Goal: Information Seeking & Learning: Understand process/instructions

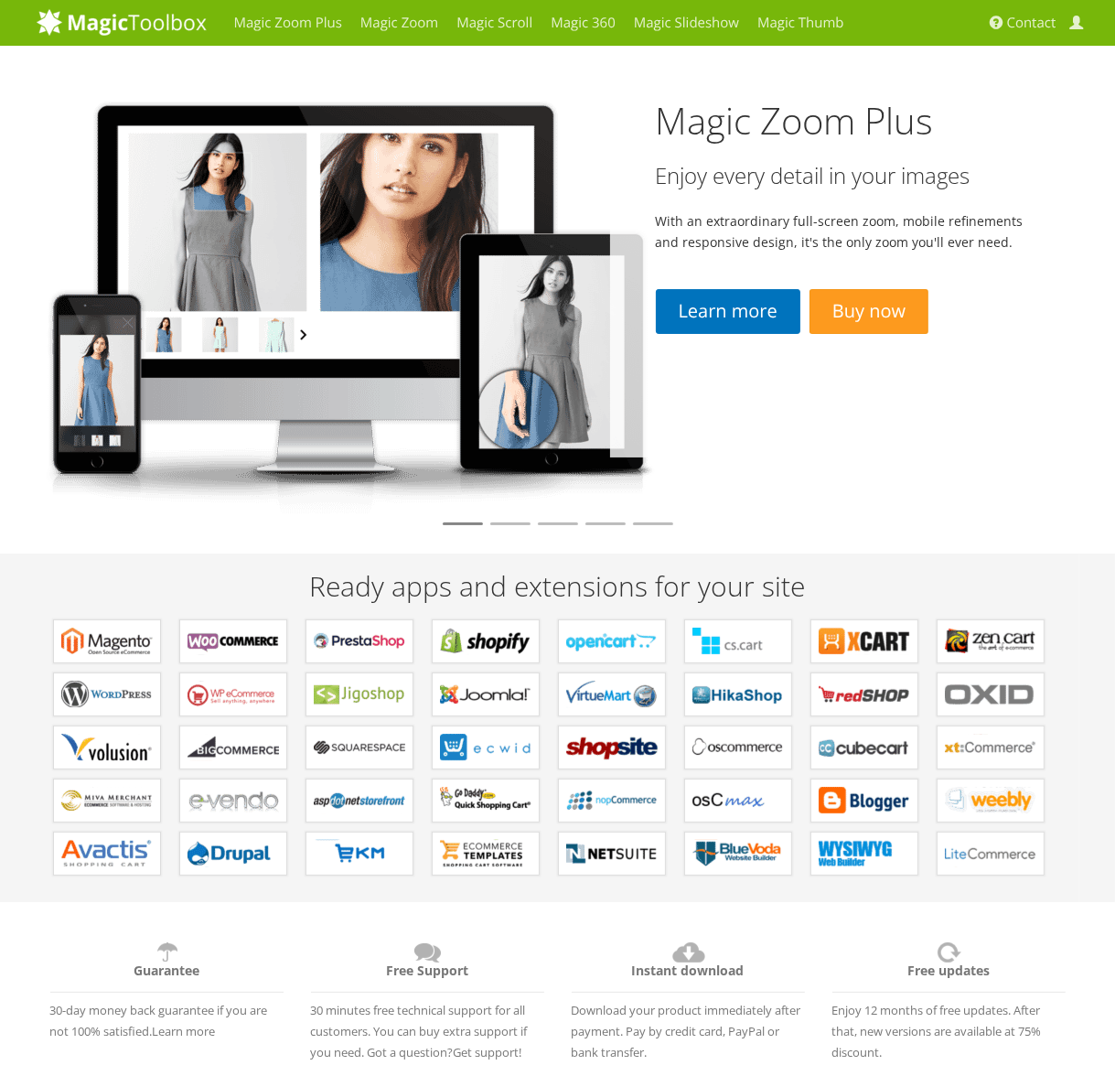
click at [758, 56] on div "Magic Zoom Plus Enjoy every detail in your images With an extraordinary full-sc…" at bounding box center [844, 252] width 469 height 412
click at [458, 25] on link "Magic Scroll" at bounding box center [494, 23] width 94 height 46
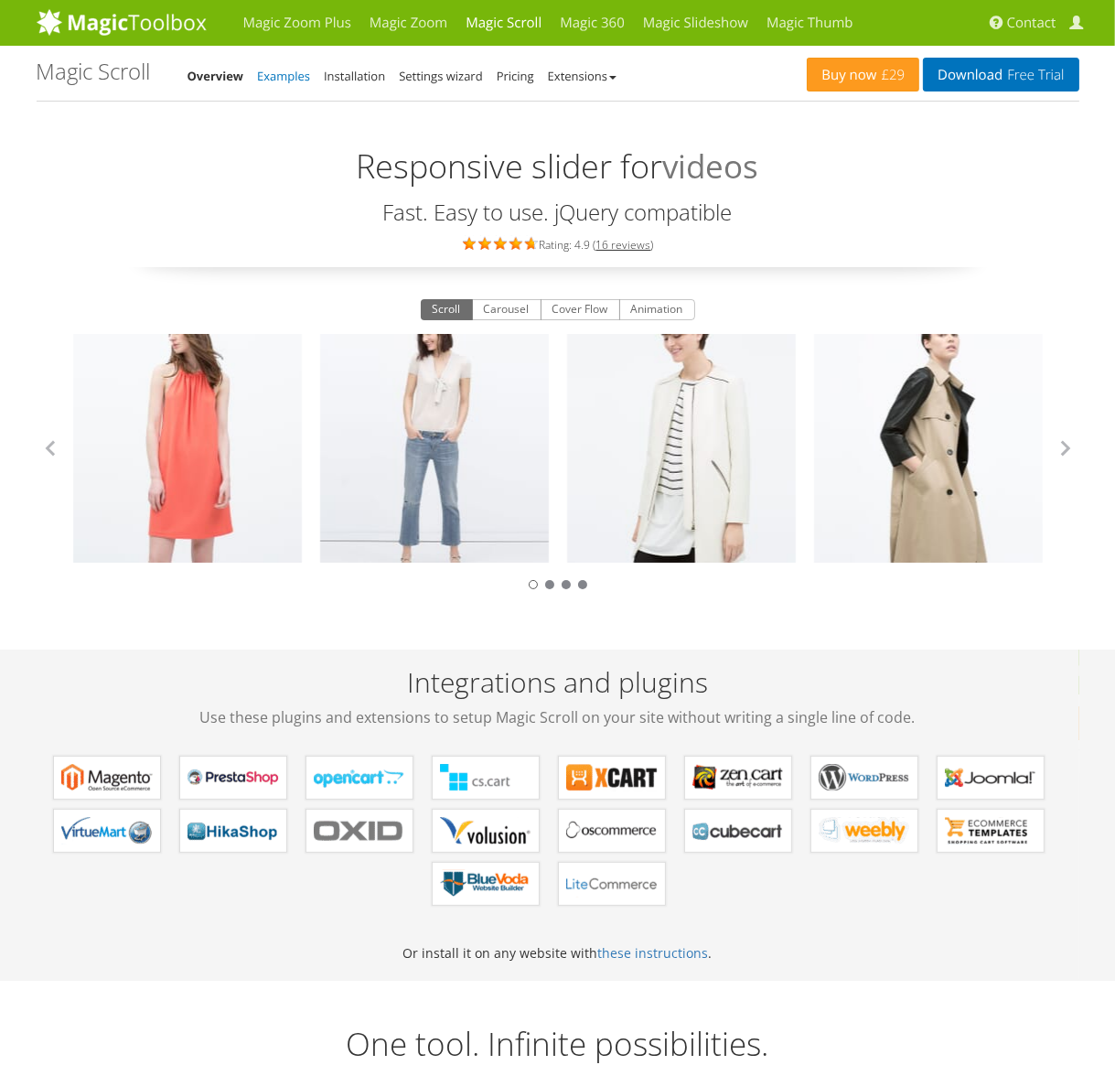
click at [273, 82] on link "Examples" at bounding box center [283, 76] width 53 height 16
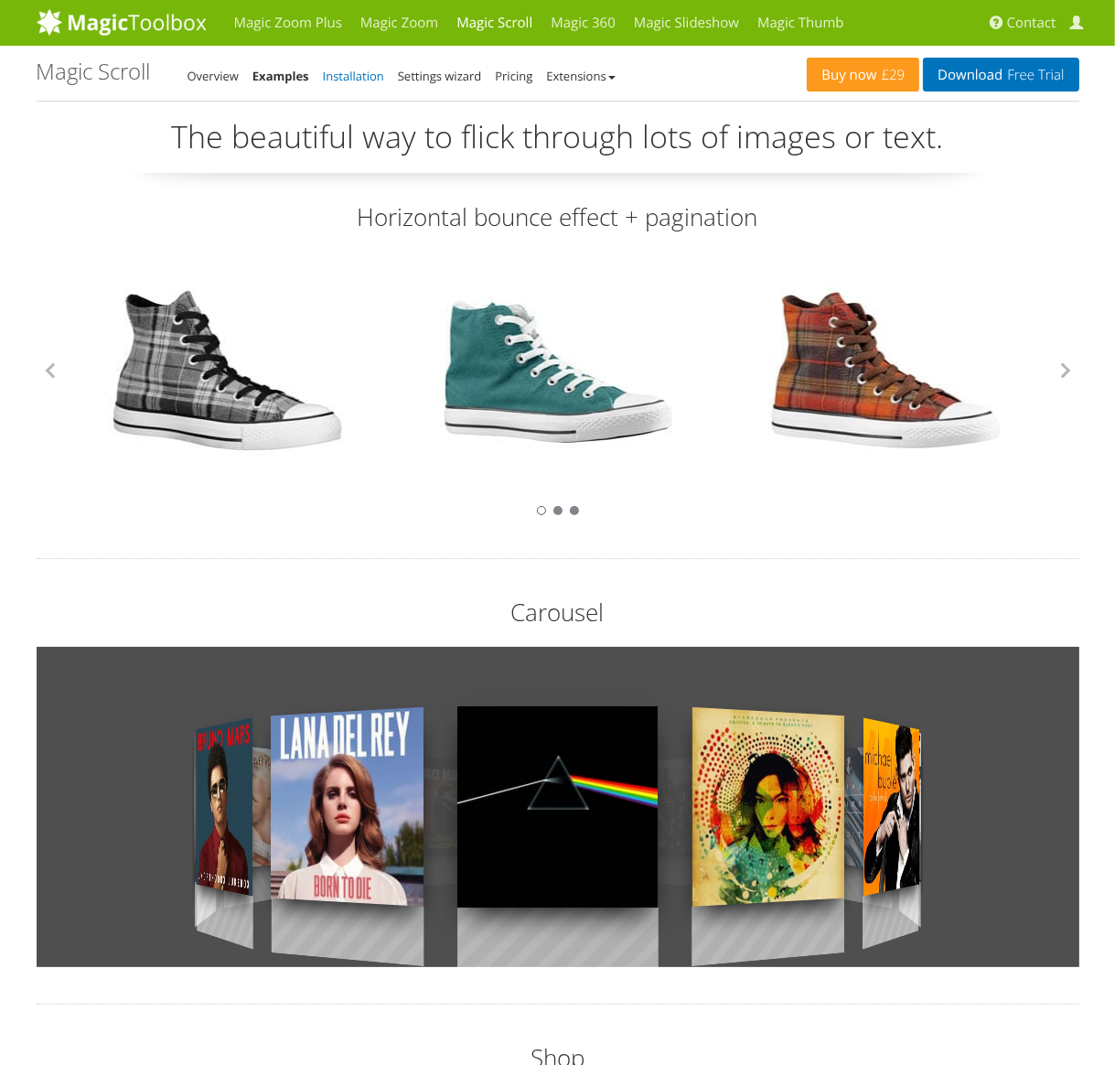
click at [374, 76] on link "Installation" at bounding box center [353, 76] width 61 height 16
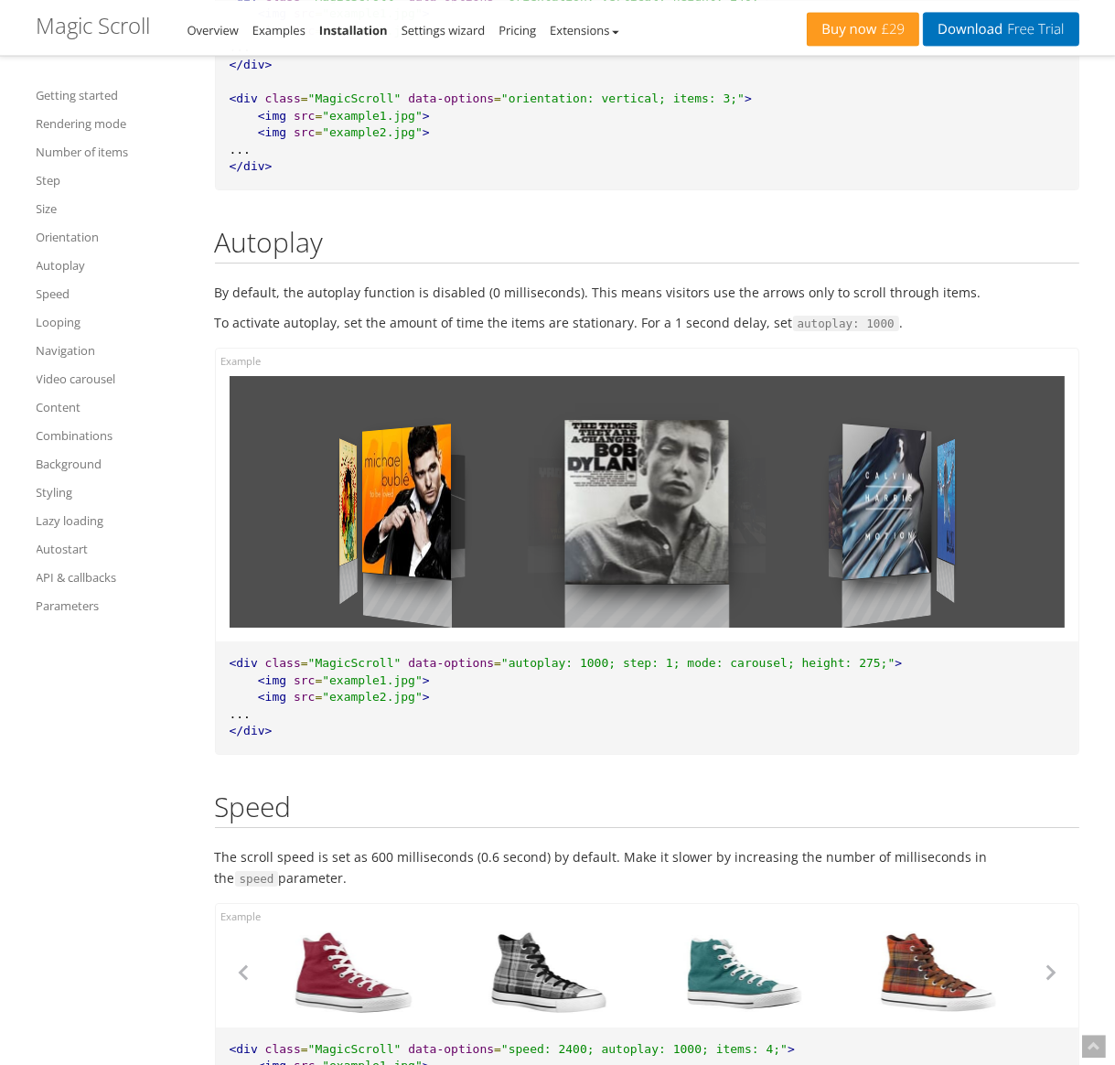
scroll to position [6137, 0]
